Goal: Navigation & Orientation: Find specific page/section

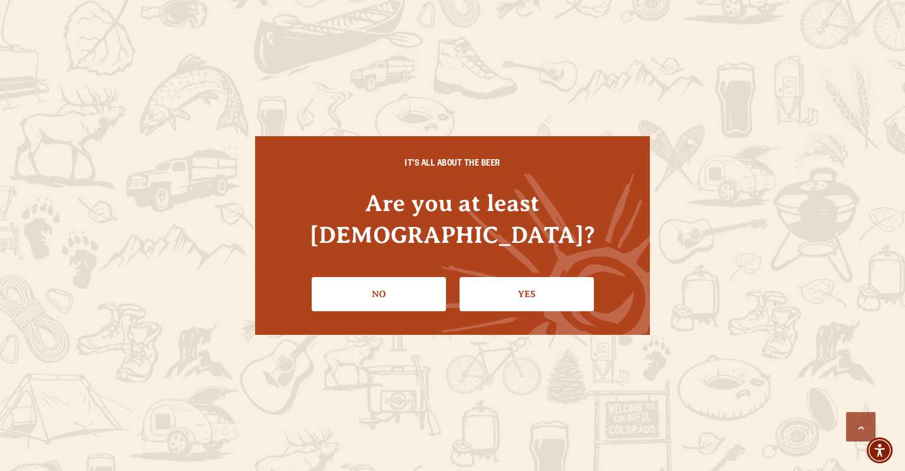
scroll to position [835, 0]
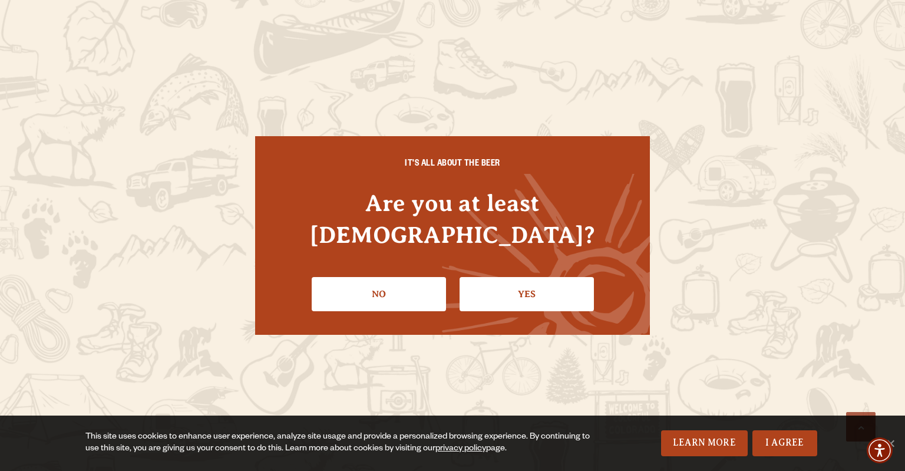
click at [508, 282] on link "Yes" at bounding box center [526, 294] width 134 height 34
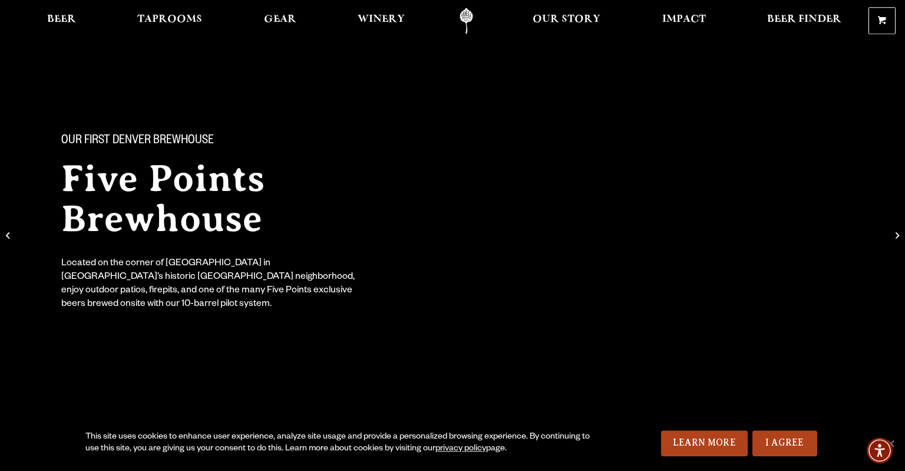
scroll to position [0, 0]
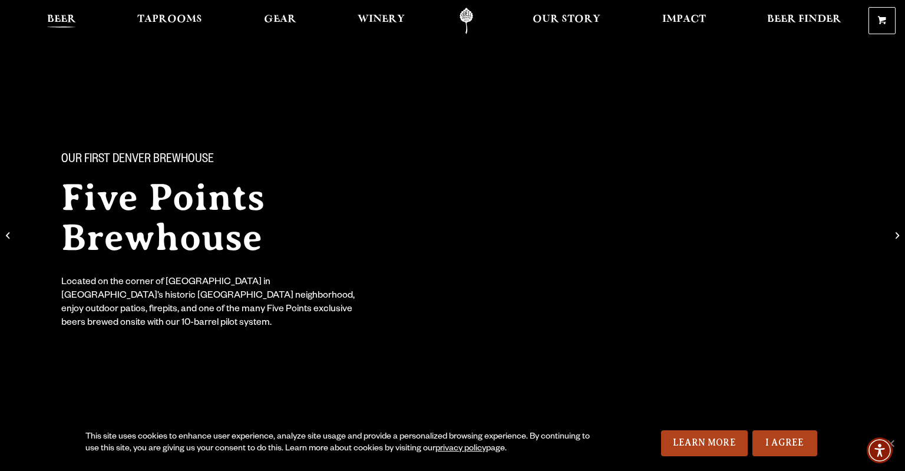
click at [52, 16] on span "Beer" at bounding box center [61, 19] width 29 height 9
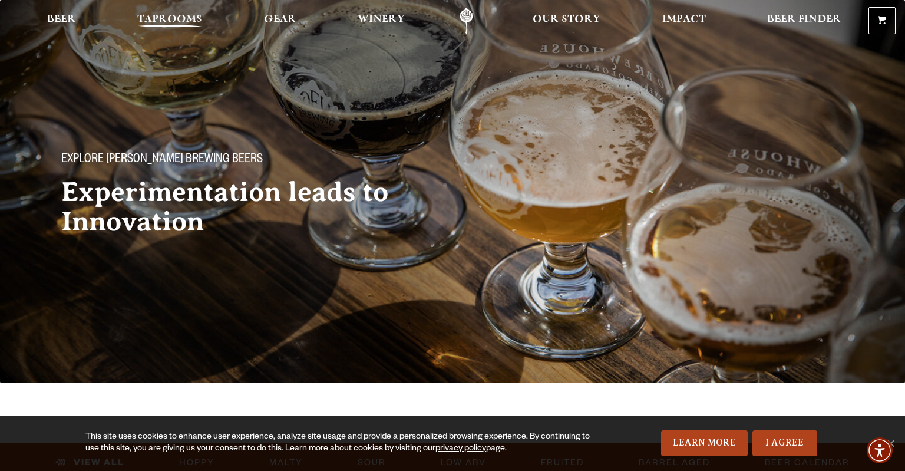
click at [163, 13] on link "Taprooms" at bounding box center [170, 21] width 80 height 27
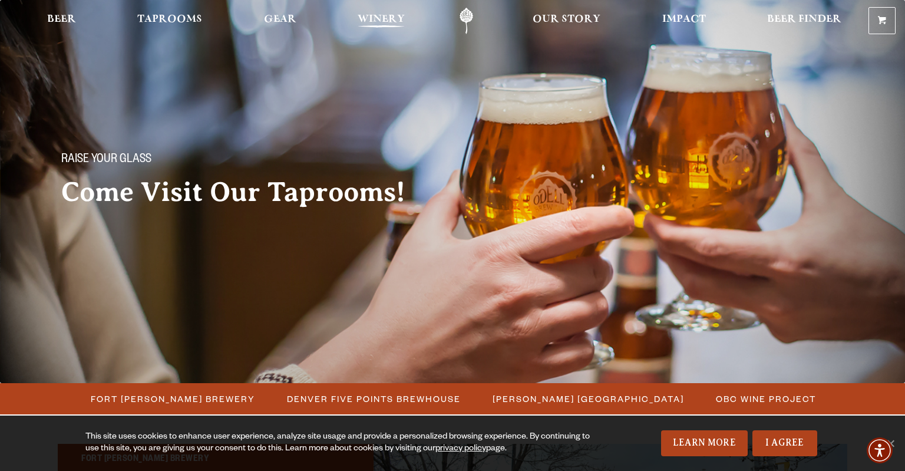
click at [378, 24] on span "Winery" at bounding box center [381, 19] width 47 height 9
